Goal: Information Seeking & Learning: Check status

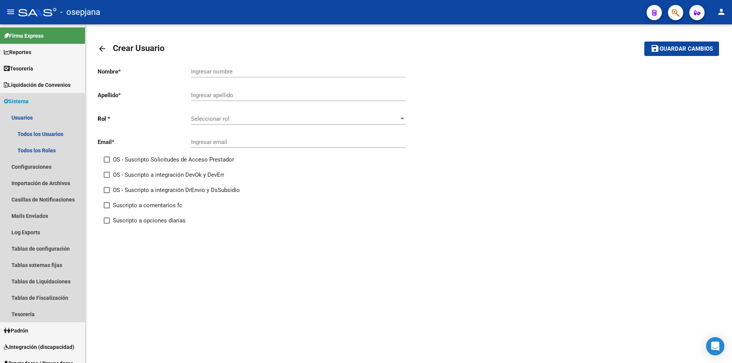
click at [16, 99] on span "Sistema" at bounding box center [16, 101] width 25 height 8
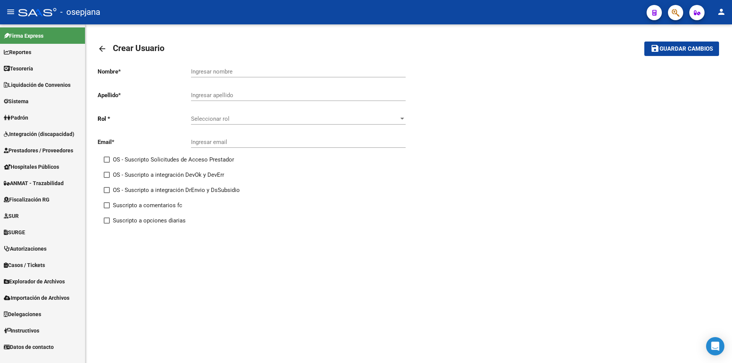
click at [28, 116] on span "Padrón" at bounding box center [16, 118] width 24 height 8
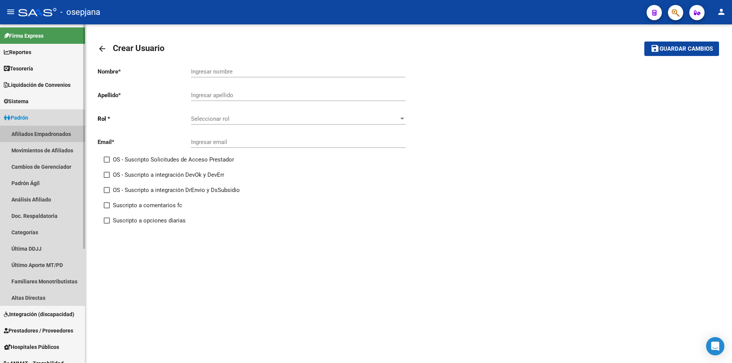
click at [35, 133] on link "Afiliados Empadronados" at bounding box center [42, 134] width 85 height 16
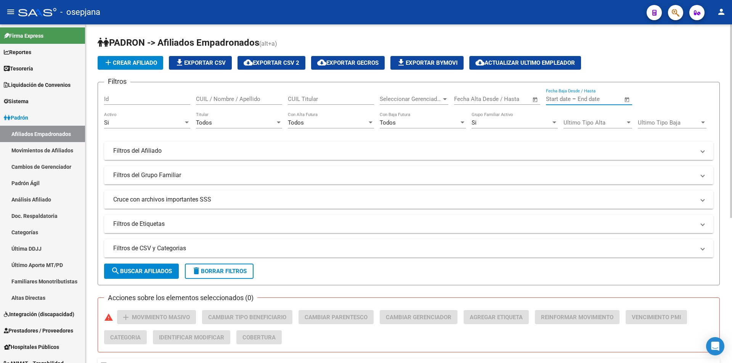
click at [570, 98] on input "text" at bounding box center [558, 99] width 25 height 7
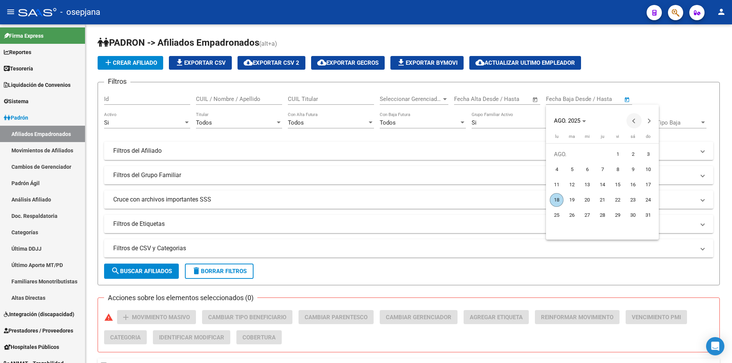
click at [633, 123] on span "Previous month" at bounding box center [633, 120] width 15 height 15
click at [572, 167] on span "1" at bounding box center [572, 170] width 14 height 14
type input "[DATE]"
click at [650, 118] on span "Next month" at bounding box center [649, 120] width 15 height 15
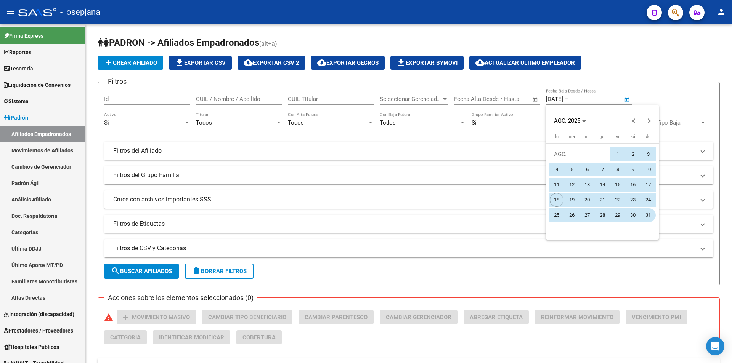
click at [652, 212] on span "31" at bounding box center [648, 216] width 14 height 14
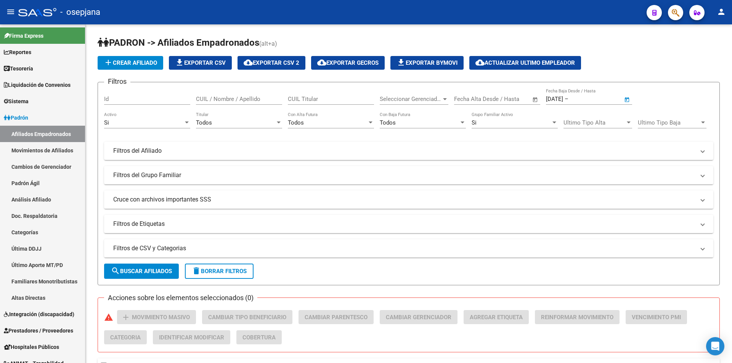
type input "[DATE]"
click at [134, 117] on div "Si Activo" at bounding box center [147, 120] width 86 height 16
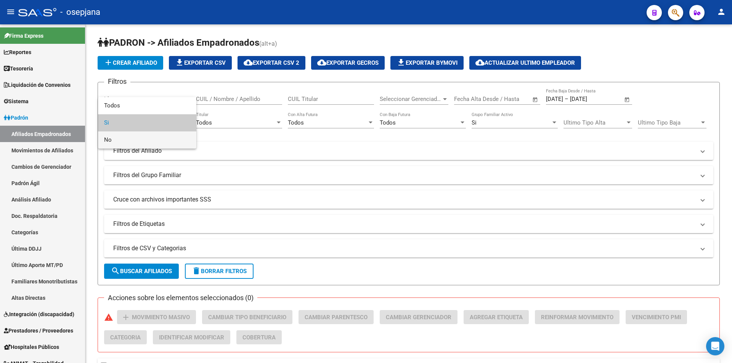
click at [121, 138] on span "No" at bounding box center [147, 140] width 86 height 17
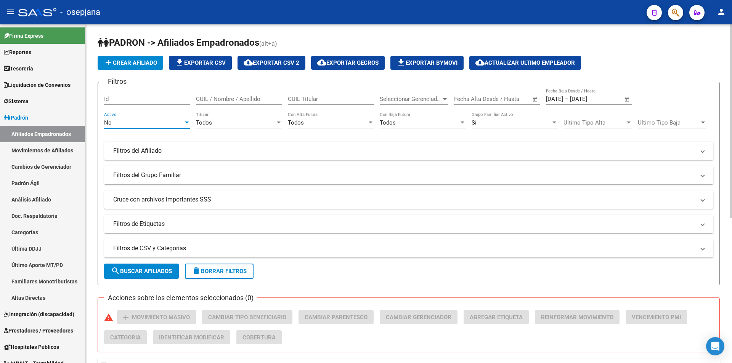
click at [135, 267] on button "search Buscar Afiliados" at bounding box center [141, 271] width 75 height 15
click at [408, 94] on div "Seleccionar Gerenciador Seleccionar Gerenciador" at bounding box center [414, 96] width 69 height 16
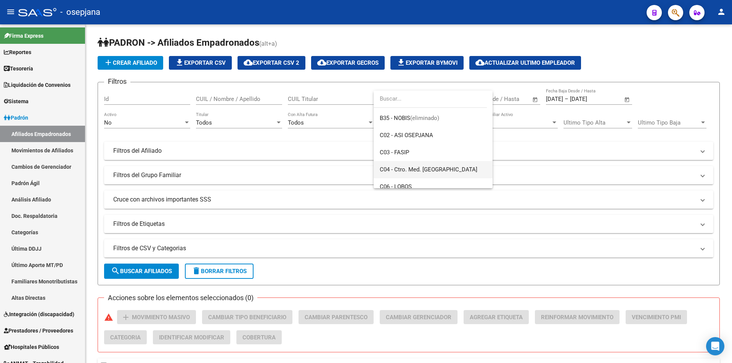
scroll to position [229, 0]
click at [418, 164] on span "K11 - CONSULT RENT" at bounding box center [407, 162] width 55 height 7
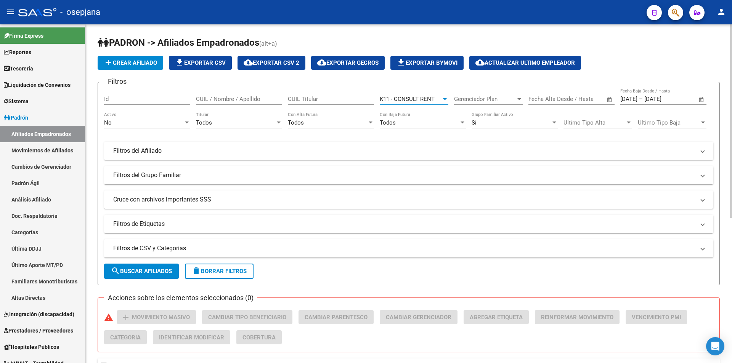
click at [153, 272] on span "search Buscar Afiliados" at bounding box center [141, 271] width 61 height 7
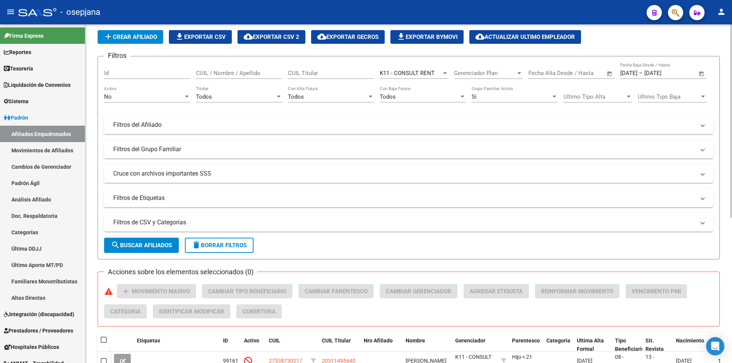
scroll to position [0, 0]
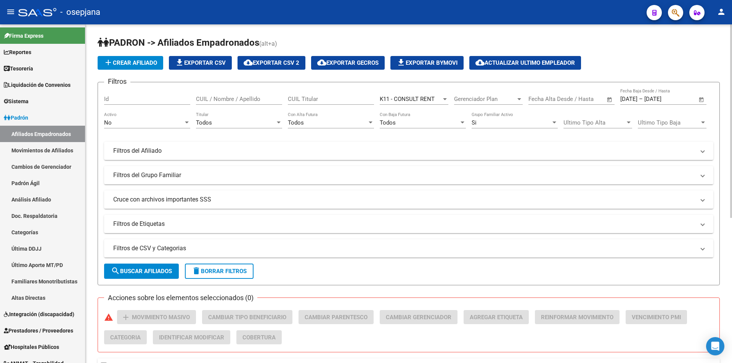
click at [220, 64] on span "file_download Exportar CSV" at bounding box center [200, 62] width 51 height 7
click at [138, 129] on div "No Activo" at bounding box center [147, 124] width 86 height 24
click at [132, 122] on div "No" at bounding box center [143, 122] width 79 height 7
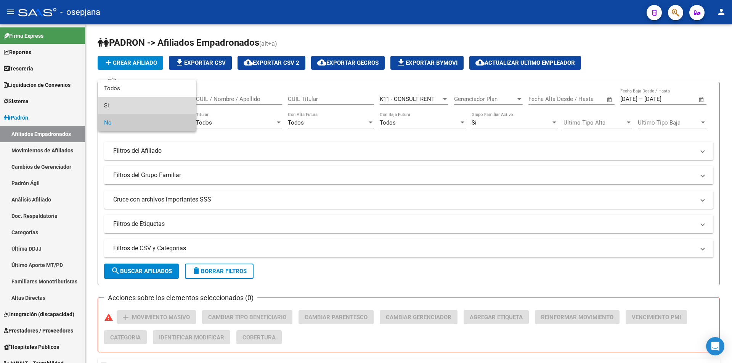
click at [133, 107] on span "Si" at bounding box center [147, 105] width 86 height 17
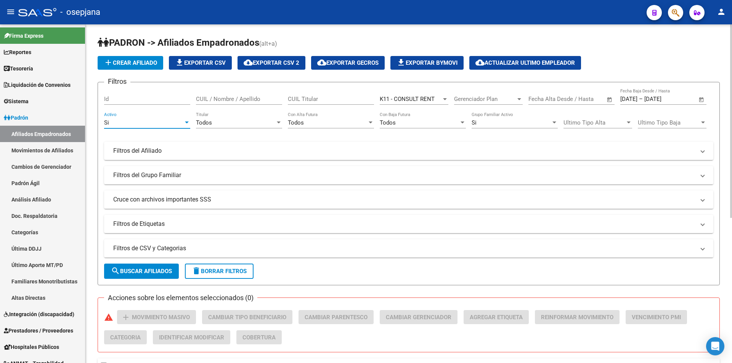
click at [141, 270] on span "search Buscar Afiliados" at bounding box center [141, 271] width 61 height 7
click at [159, 122] on div "Si" at bounding box center [143, 122] width 79 height 7
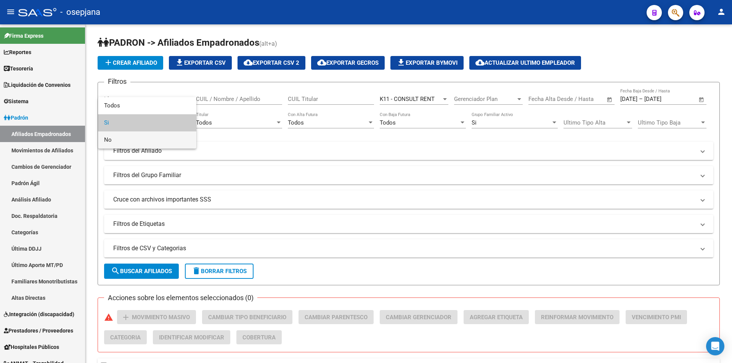
click at [138, 139] on span "No" at bounding box center [147, 140] width 86 height 17
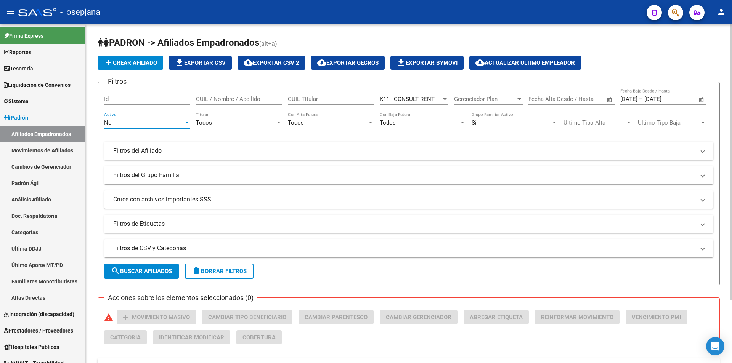
click at [153, 276] on button "search Buscar Afiliados" at bounding box center [141, 271] width 75 height 15
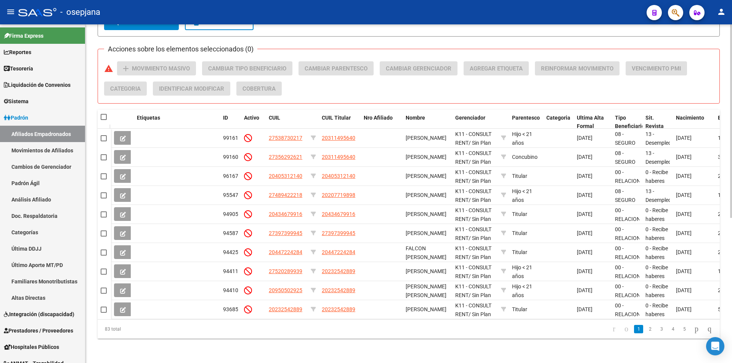
scroll to position [217, 0]
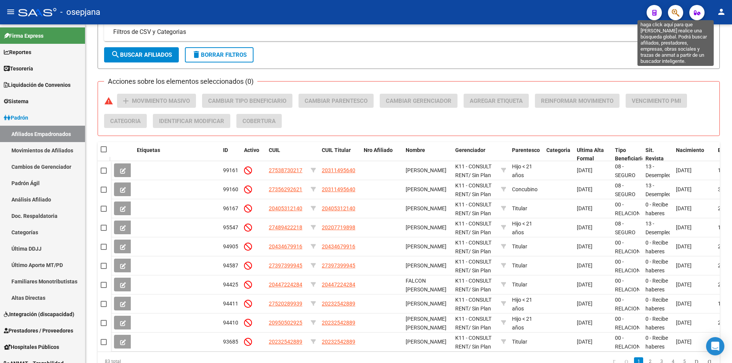
click at [676, 14] on icon "button" at bounding box center [676, 12] width 8 height 9
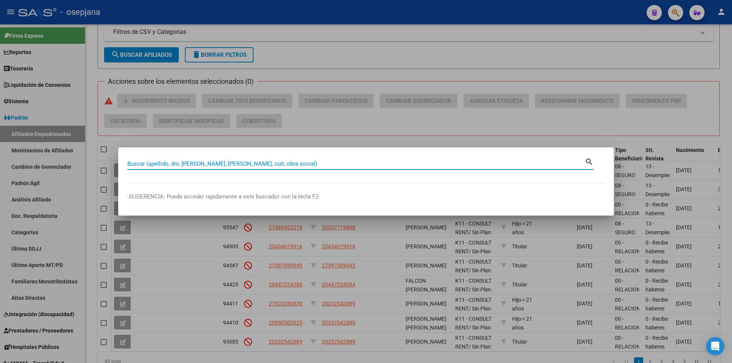
paste input "35442008"
type input "35442008"
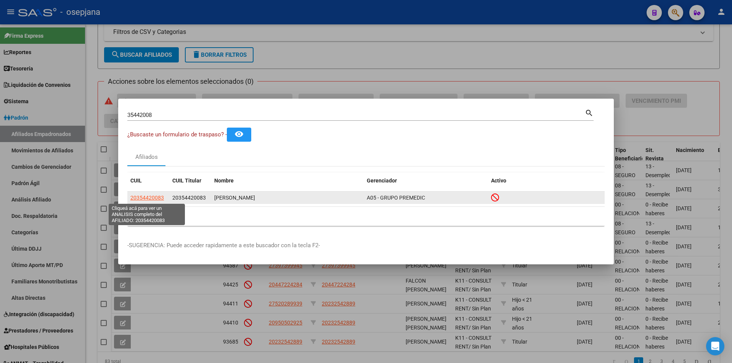
click at [160, 196] on span "20354420083" at bounding box center [147, 198] width 34 height 6
type textarea "20354420083"
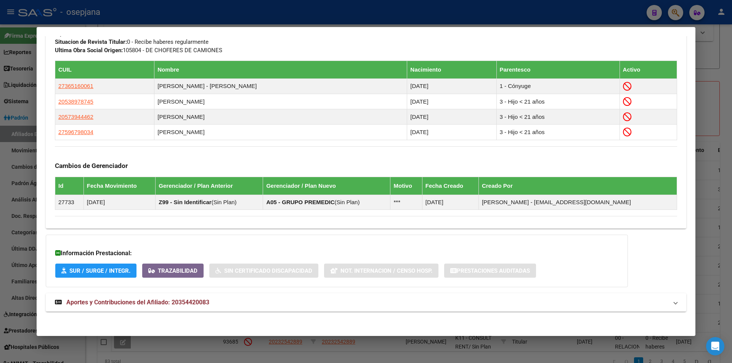
scroll to position [421, 0]
